Goal: Navigation & Orientation: Find specific page/section

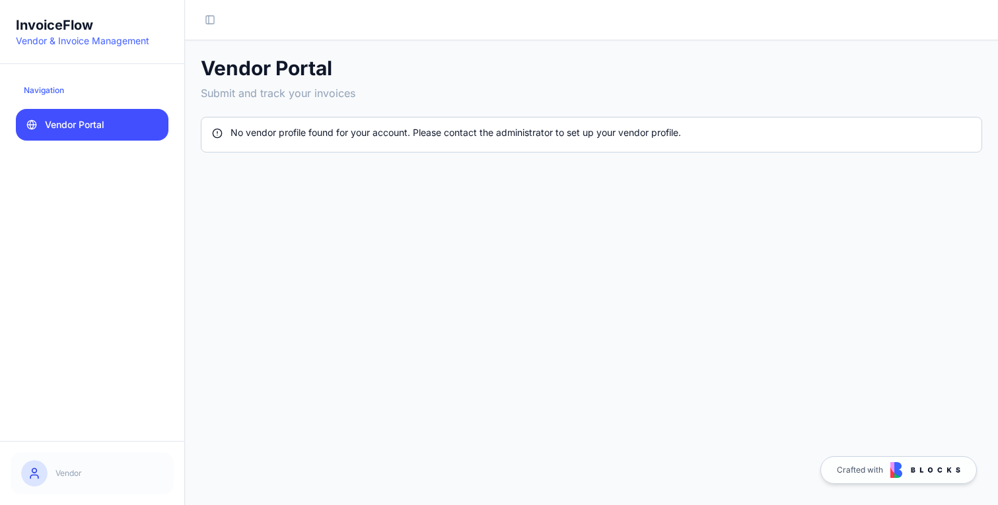
click at [28, 472] on icon at bounding box center [34, 473] width 13 height 13
click at [215, 16] on button "Toggle Sidebar" at bounding box center [210, 20] width 19 height 19
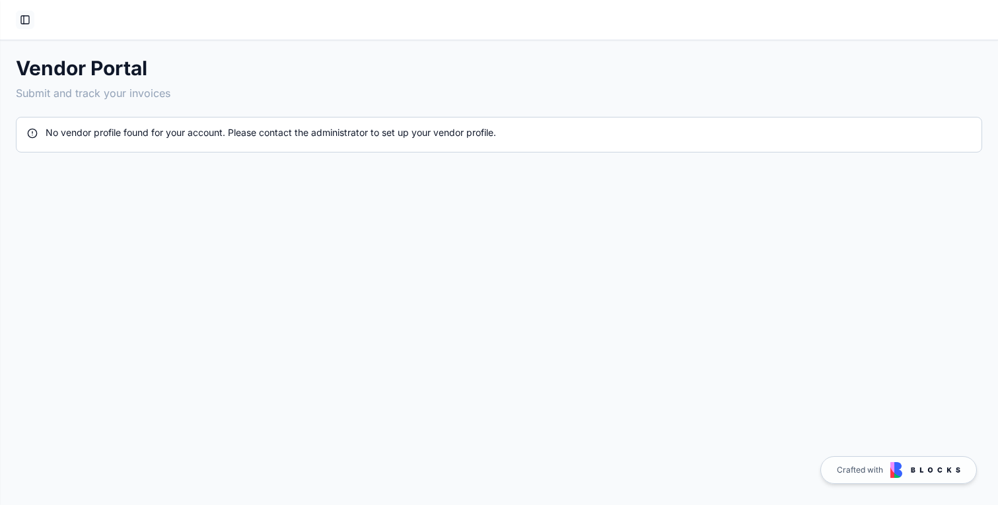
click at [28, 19] on button "Toggle Sidebar" at bounding box center [25, 20] width 19 height 19
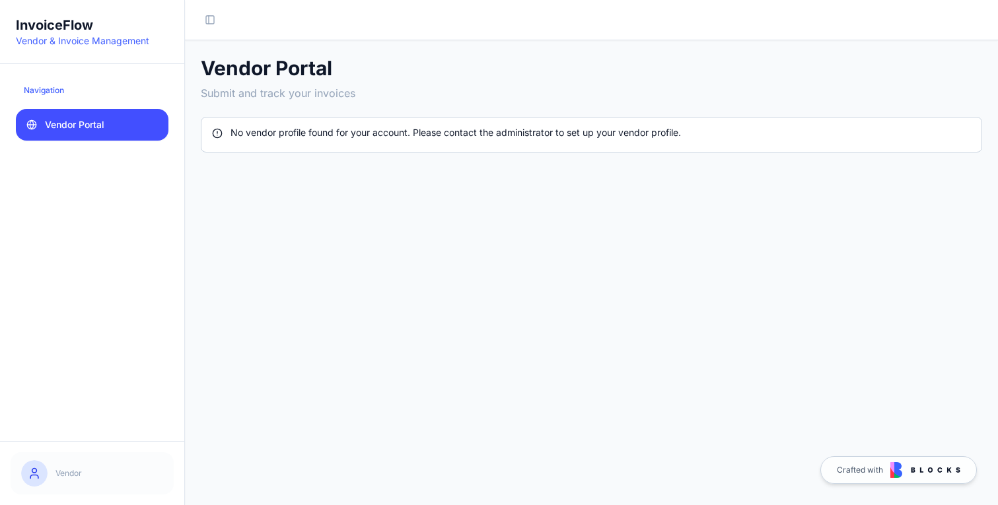
click at [82, 119] on span "Vendor Portal" at bounding box center [74, 124] width 59 height 13
